Goal: Unclear: Browse casually

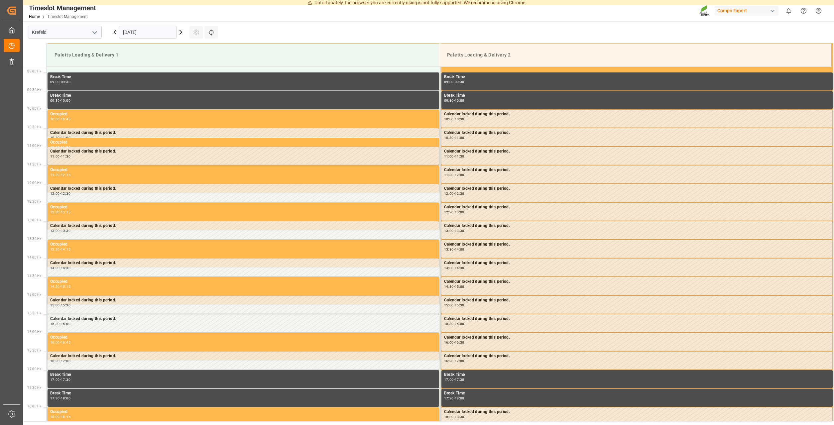
scroll to position [331, 0]
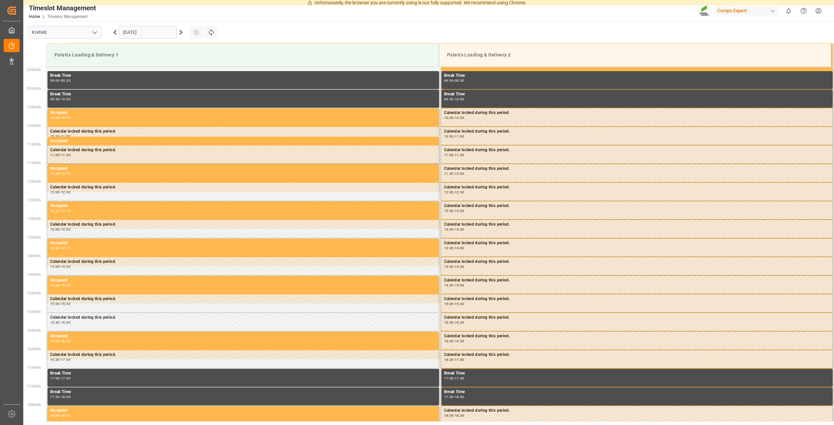
click at [181, 35] on icon at bounding box center [181, 32] width 8 height 8
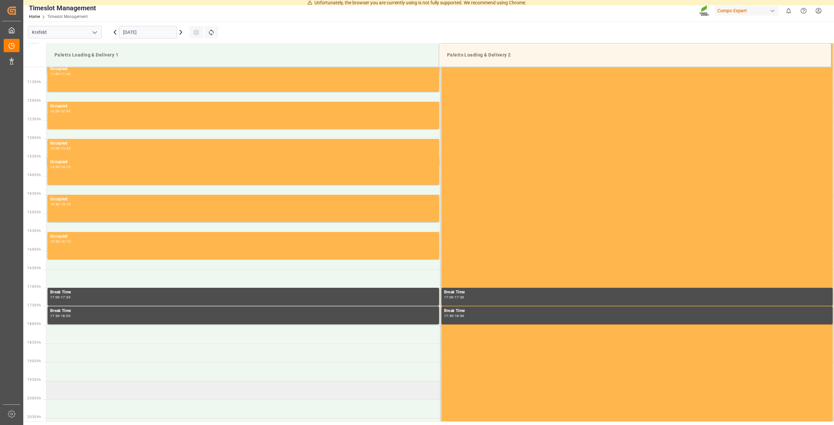
scroll to position [441, 0]
